Goal: Task Accomplishment & Management: Manage account settings

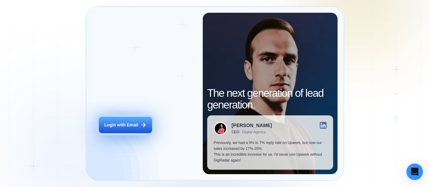
click at [133, 125] on div "Login with Email" at bounding box center [121, 125] width 34 height 6
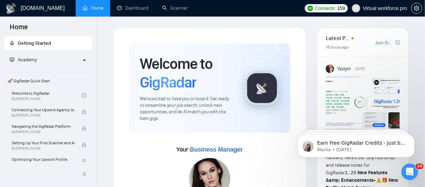
drag, startPoint x: 132, startPoint y: 10, endPoint x: 146, endPoint y: 22, distance: 18.6
click at [132, 10] on link "Dashboard" at bounding box center [132, 8] width 31 height 6
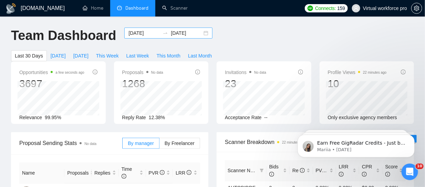
drag, startPoint x: 202, startPoint y: 30, endPoint x: 199, endPoint y: 35, distance: 5.4
click at [202, 30] on div "[DATE] [DATE]" at bounding box center [168, 33] width 88 height 11
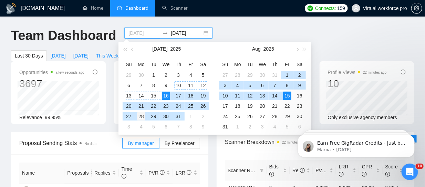
type input "[DATE]"
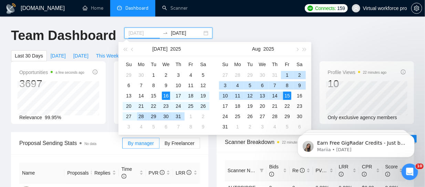
click at [141, 117] on div "28" at bounding box center [141, 116] width 8 height 8
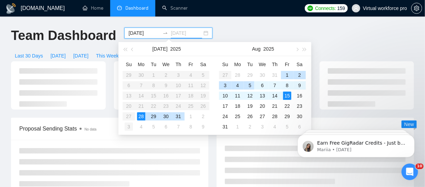
type input "[DATE]"
click at [128, 128] on div "3" at bounding box center [129, 127] width 8 height 8
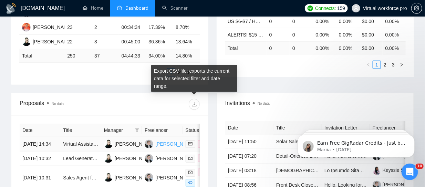
scroll to position [241, 0]
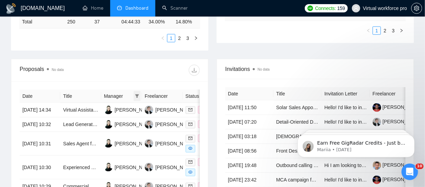
click at [138, 95] on icon "filter" at bounding box center [137, 95] width 4 height 3
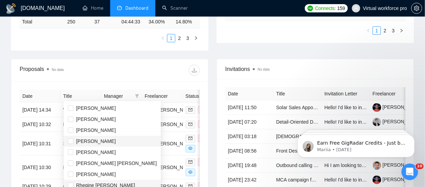
scroll to position [34, 0]
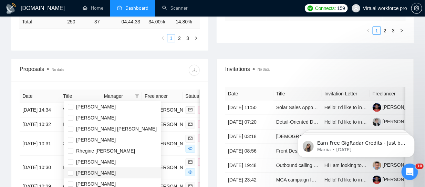
click at [94, 173] on span "[PERSON_NAME]" at bounding box center [96, 173] width 40 height 6
checkbox input "true"
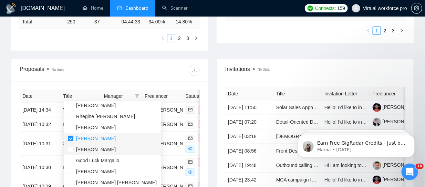
scroll to position [77, 0]
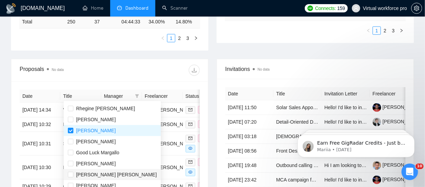
click at [95, 173] on span "[PERSON_NAME] [PERSON_NAME]" at bounding box center [116, 175] width 81 height 6
checkbox input "true"
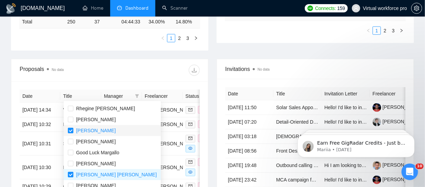
scroll to position [310, 0]
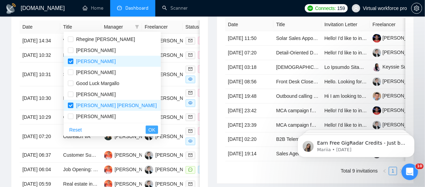
click at [149, 132] on span "OK" at bounding box center [152, 130] width 7 height 8
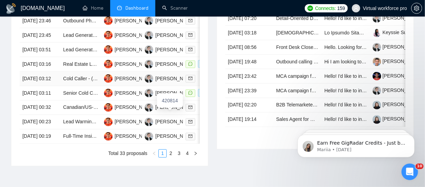
scroll to position [241, 0]
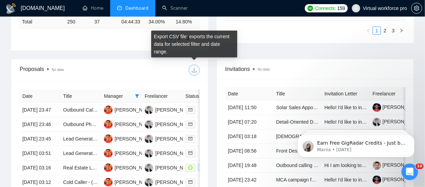
click at [193, 70] on icon "download" at bounding box center [195, 71] width 6 height 6
